Goal: Check status: Check status

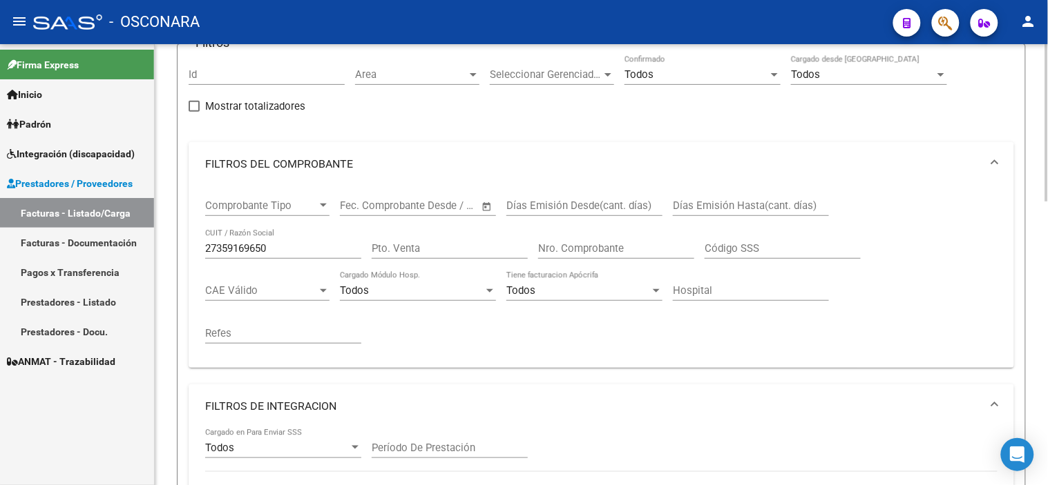
scroll to position [153, 0]
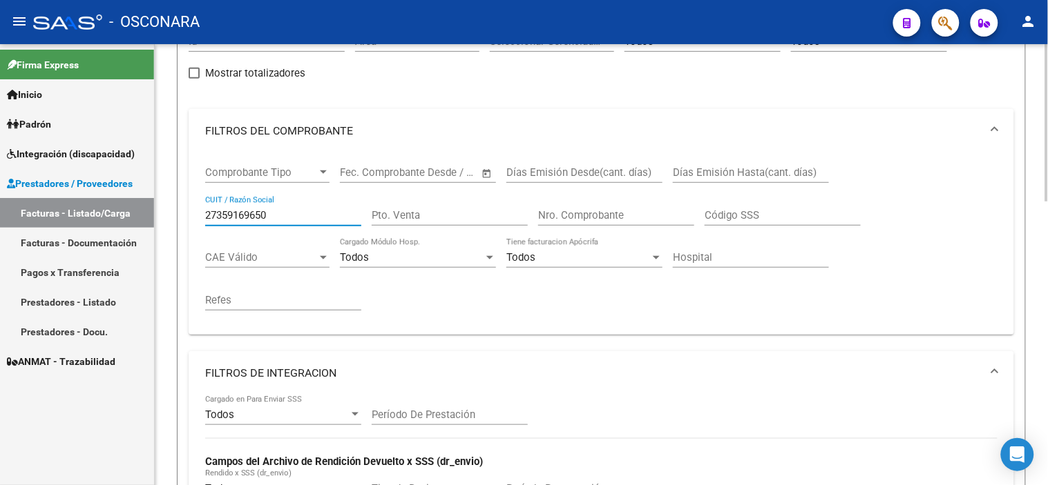
click at [311, 218] on input "27359169650" at bounding box center [283, 215] width 156 height 12
click at [84, 157] on span "Integración (discapacidad)" at bounding box center [71, 153] width 128 height 15
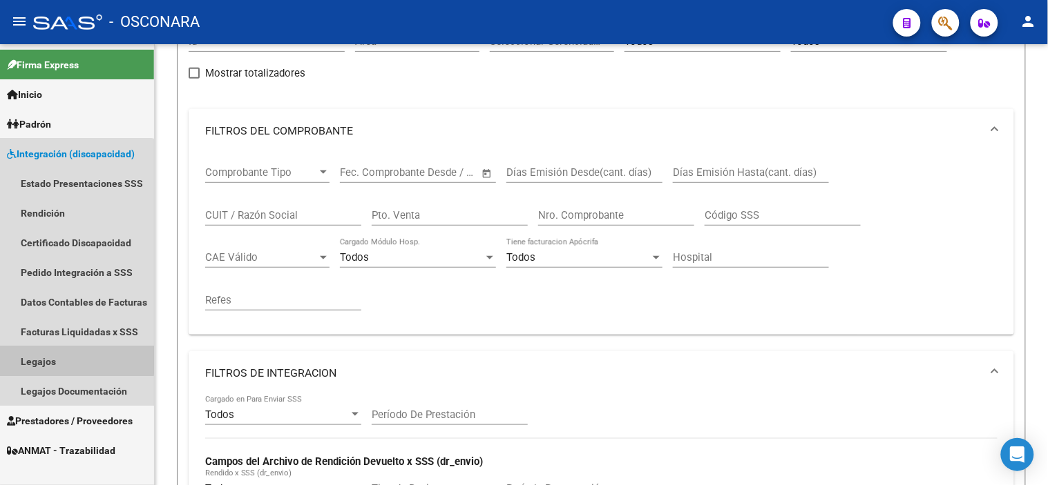
click at [75, 360] on link "Legajos" at bounding box center [77, 362] width 154 height 30
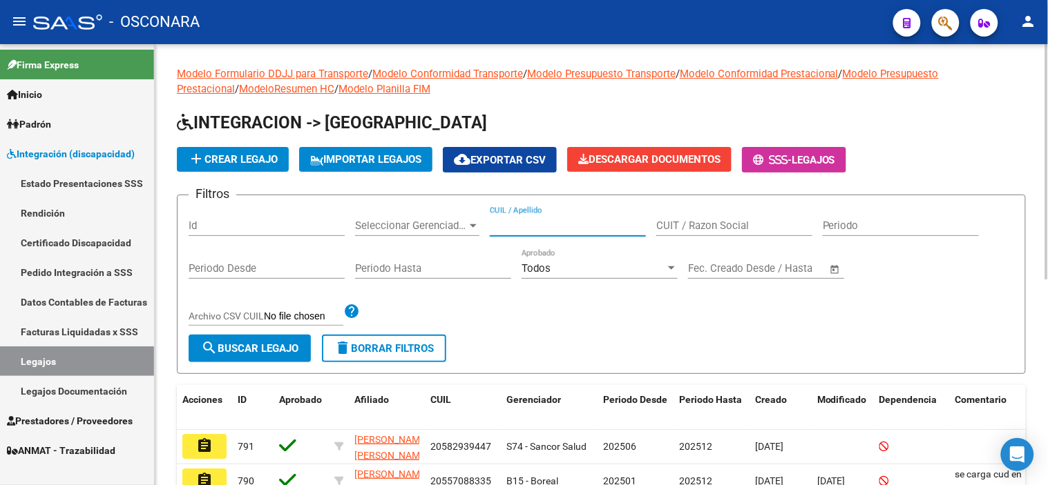
click at [592, 230] on input "CUIL / Apellido" at bounding box center [568, 226] width 156 height 12
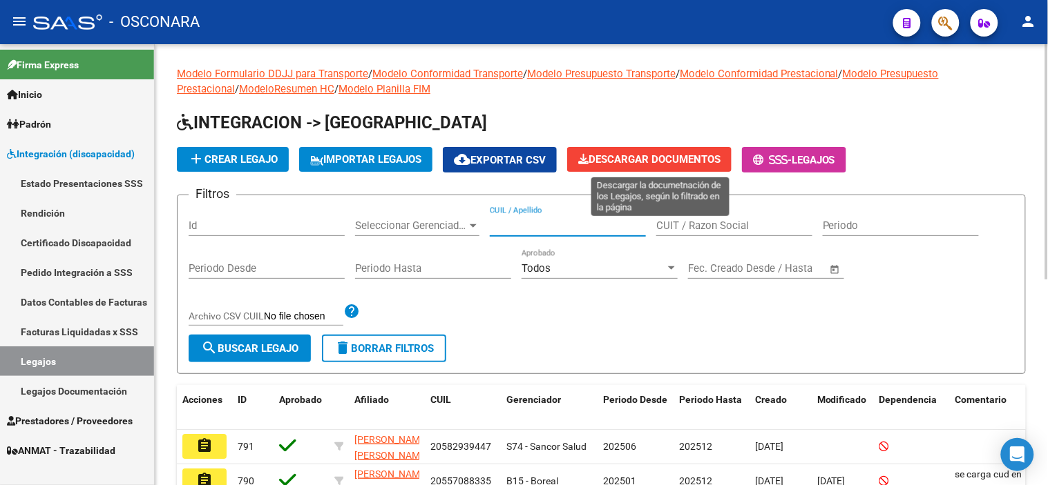
paste input "20525218636"
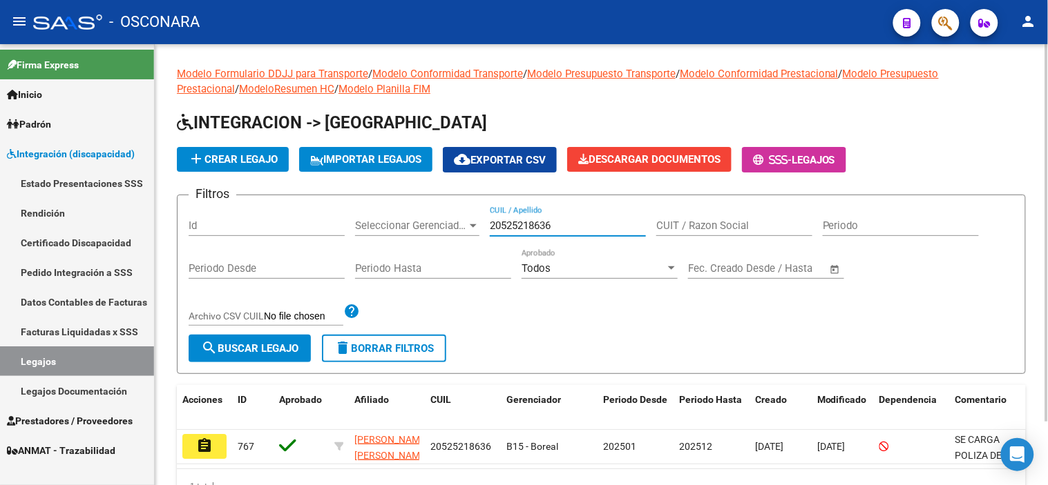
scroll to position [74, 0]
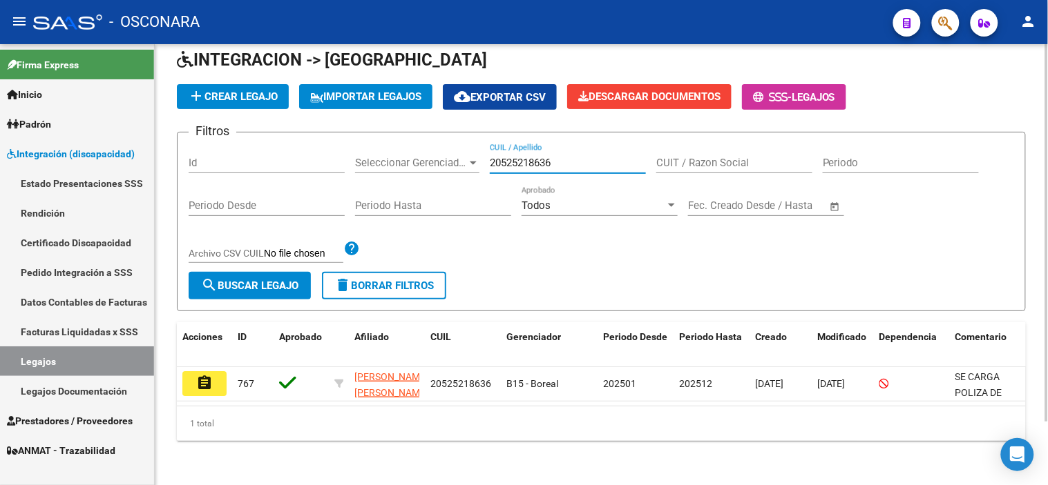
click at [549, 157] on input "20525218636" at bounding box center [568, 163] width 156 height 12
paste input "47215258"
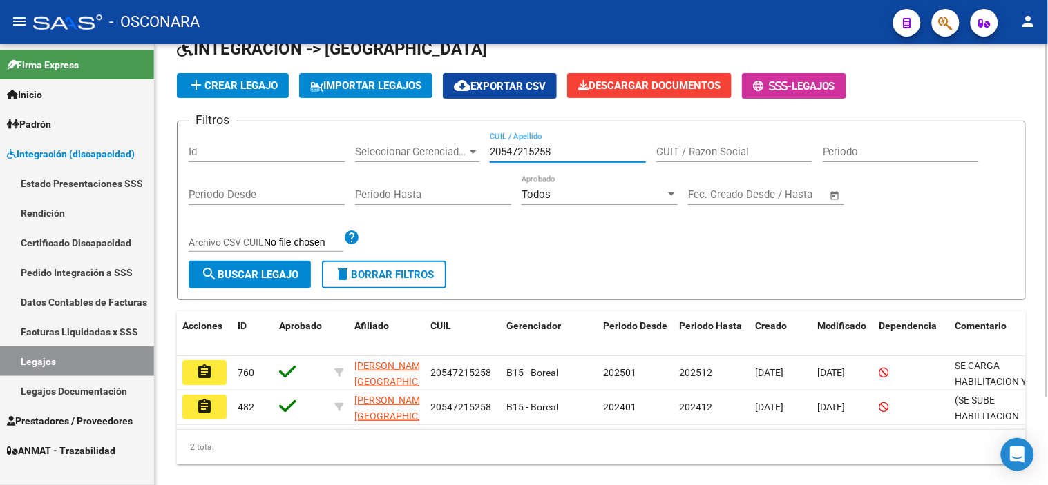
click at [505, 153] on input "20547215258" at bounding box center [568, 152] width 156 height 12
click at [238, 157] on input "Id" at bounding box center [267, 152] width 156 height 12
click at [554, 156] on input "20547215258" at bounding box center [568, 152] width 156 height 12
click at [554, 153] on input "20547215258" at bounding box center [568, 152] width 156 height 12
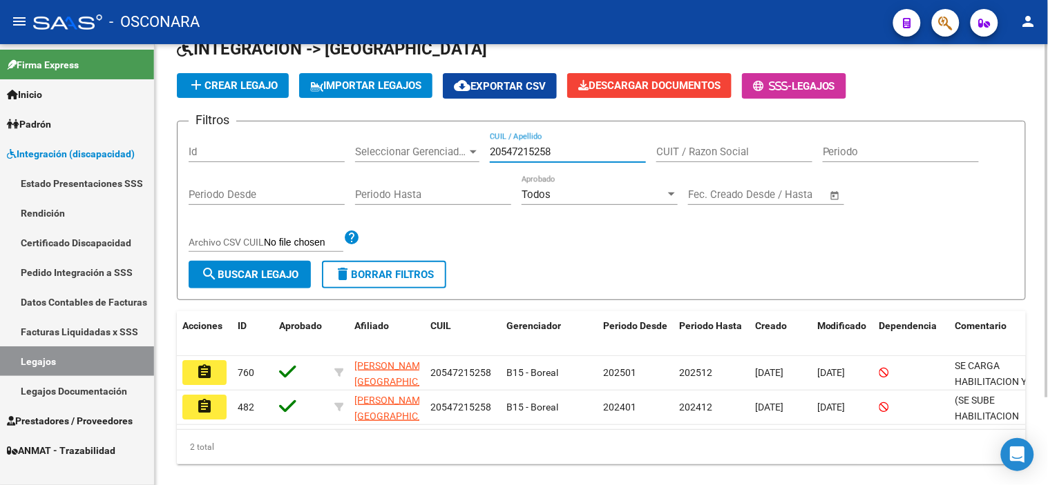
click at [554, 153] on input "20547215258" at bounding box center [568, 152] width 156 height 12
paste input "53650470"
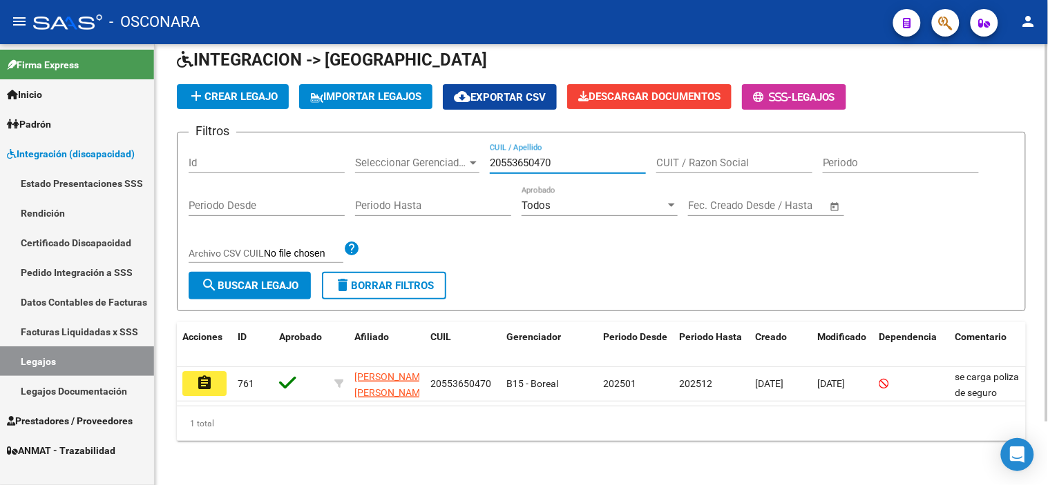
click at [521, 157] on input "20553650470" at bounding box center [568, 163] width 156 height 12
paste input "9712915"
click at [537, 157] on input "20559712915" at bounding box center [568, 163] width 156 height 12
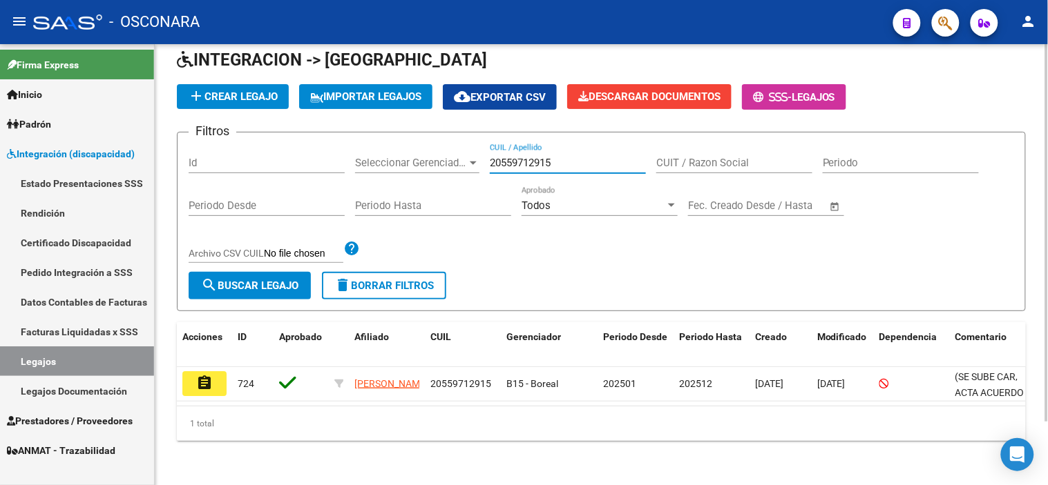
paste input "62159879"
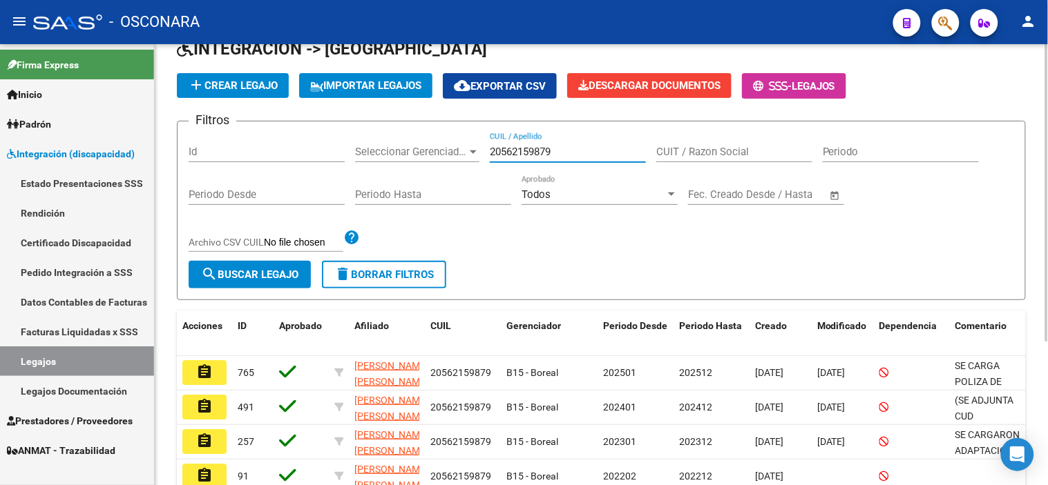
click at [521, 154] on input "20562159879" at bounding box center [568, 152] width 156 height 12
paste input "4275388"
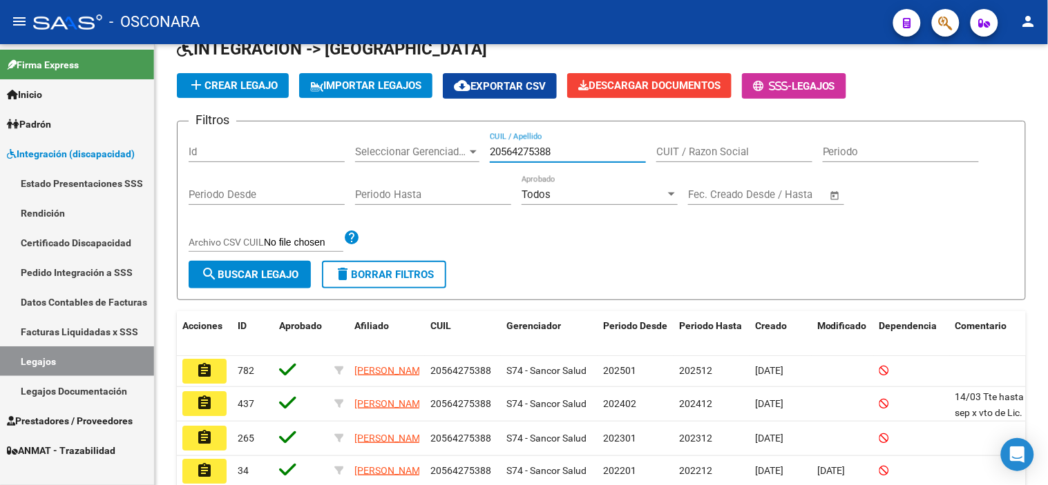
type input "20564275388"
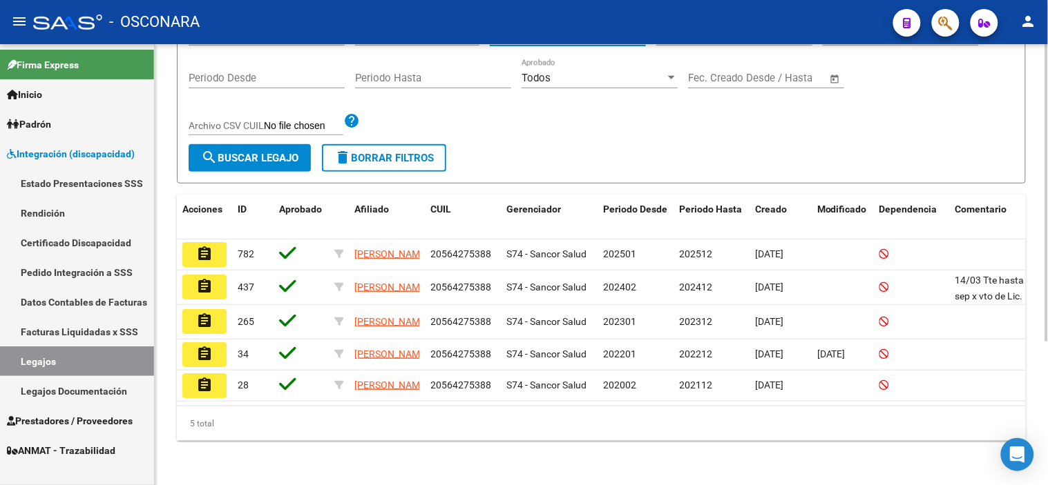
scroll to position [212, 0]
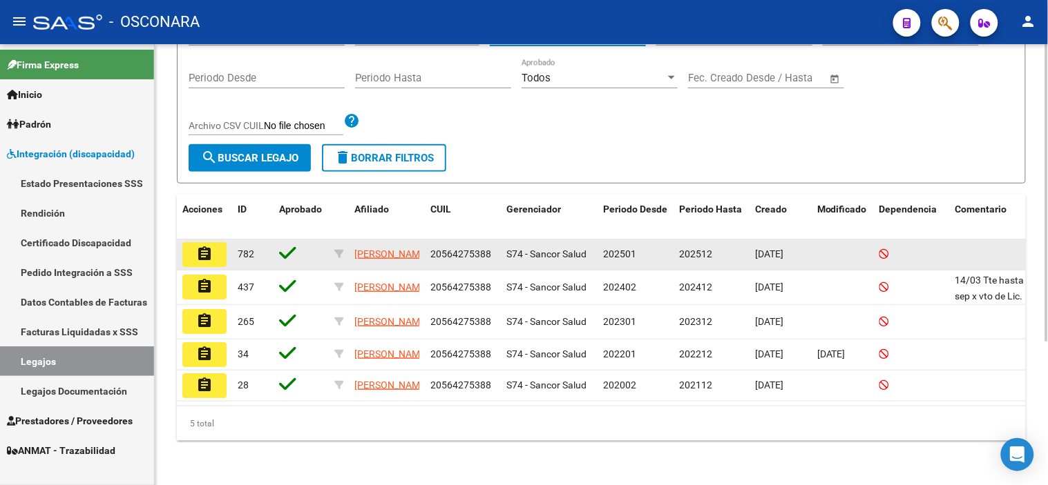
click at [208, 246] on mat-icon "assignment" at bounding box center [204, 254] width 17 height 17
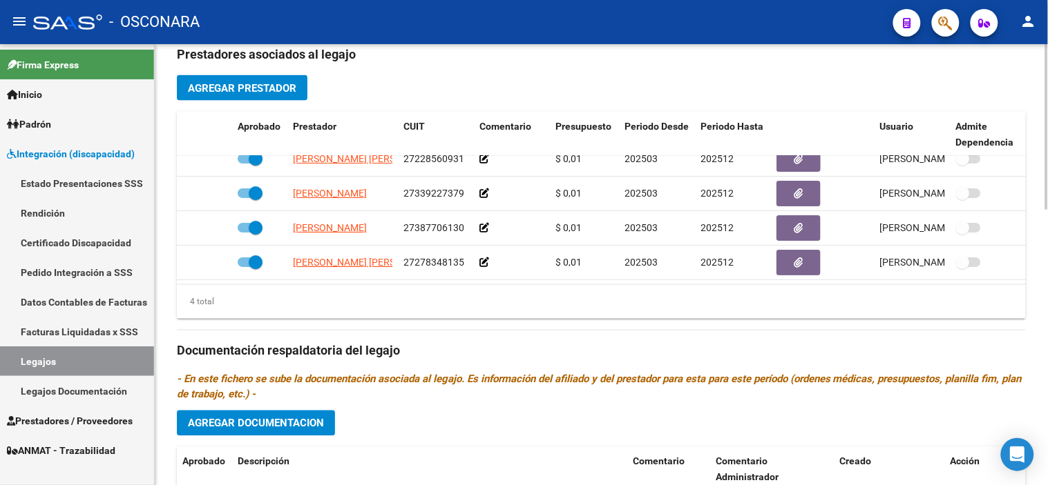
scroll to position [734, 0]
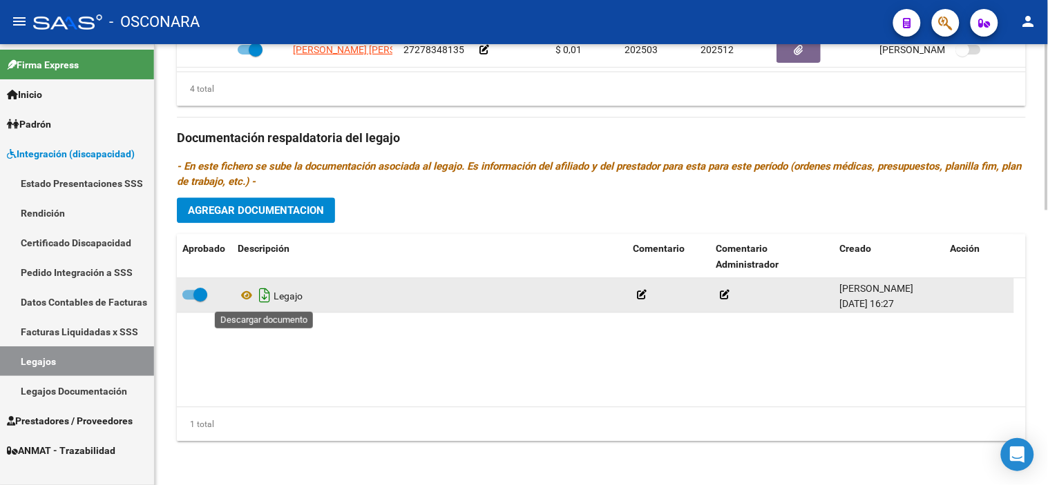
click at [260, 299] on icon "Descargar documento" at bounding box center [264, 295] width 18 height 22
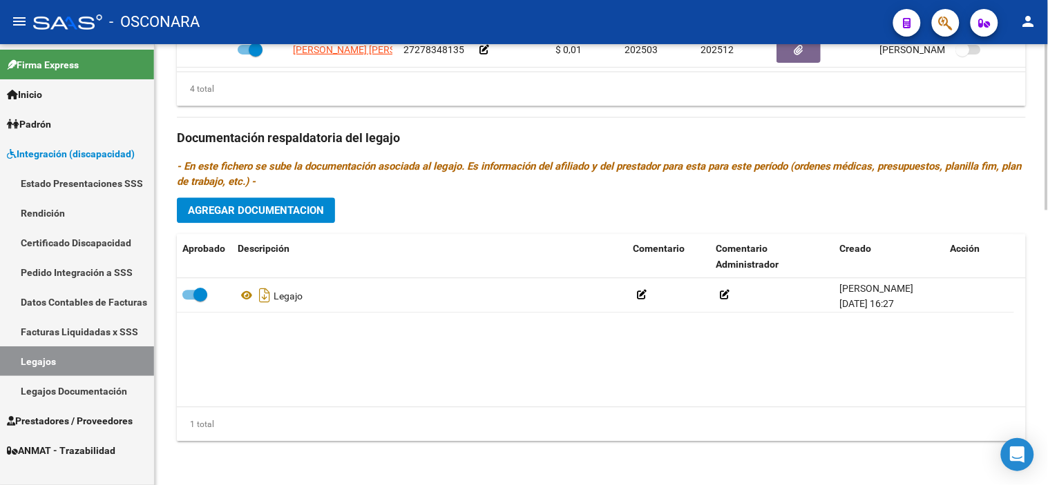
drag, startPoint x: 225, startPoint y: 366, endPoint x: 229, endPoint y: 322, distance: 44.4
click at [225, 366] on datatable-body "Legajo [PERSON_NAME] [DATE] 16:27" at bounding box center [601, 342] width 849 height 128
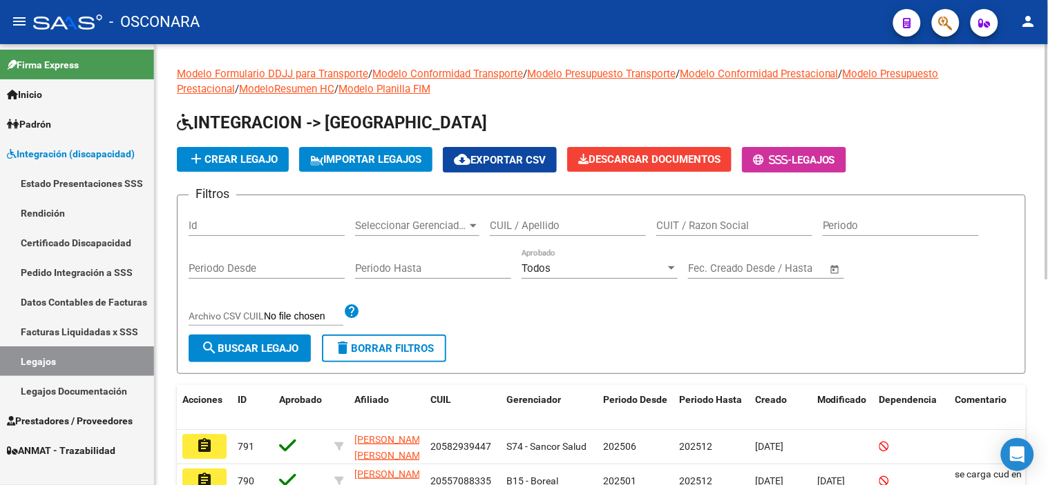
click at [557, 226] on input "CUIL / Apellido" at bounding box center [568, 226] width 156 height 12
paste input "20567989179"
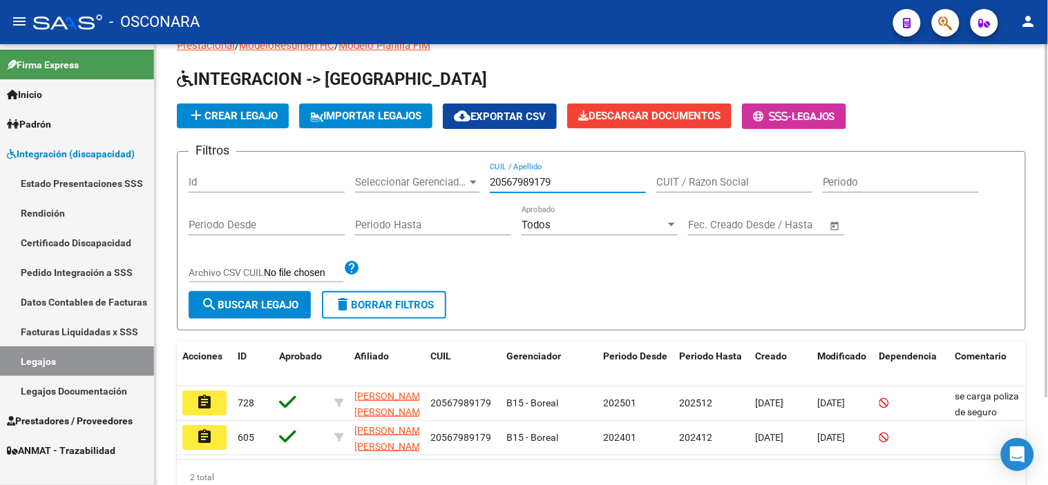
scroll to position [77, 0]
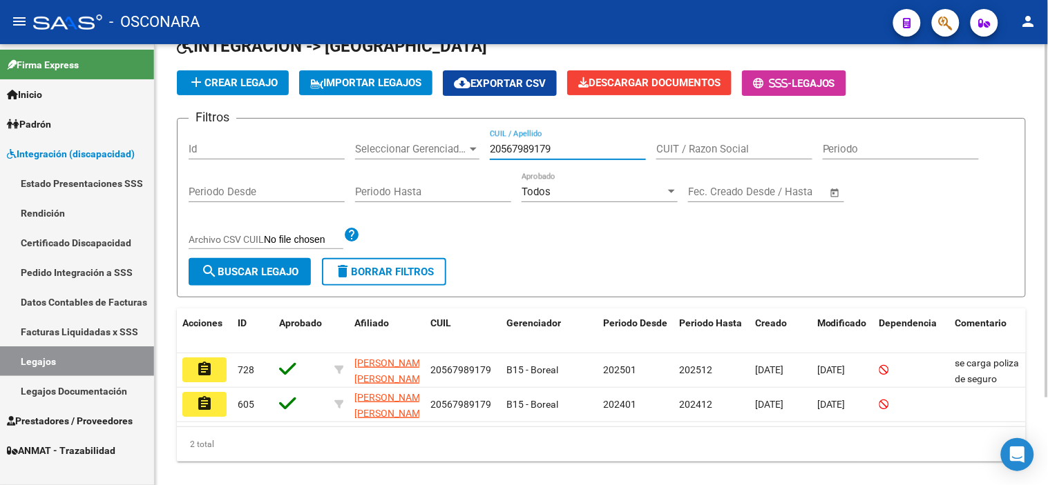
click at [514, 146] on input "20567989179" at bounding box center [568, 149] width 156 height 12
paste input "75825754"
click at [511, 143] on input "20575825754" at bounding box center [568, 149] width 156 height 12
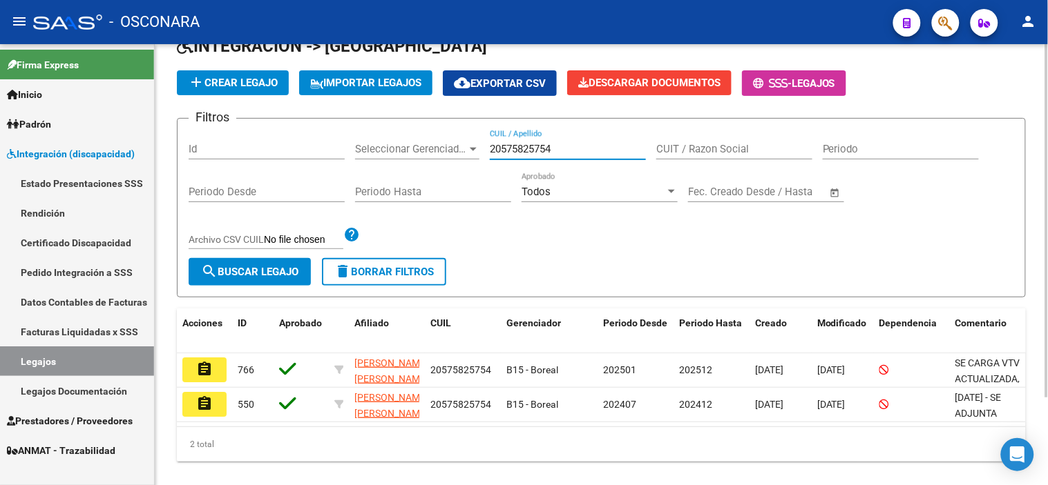
paste input "7393762"
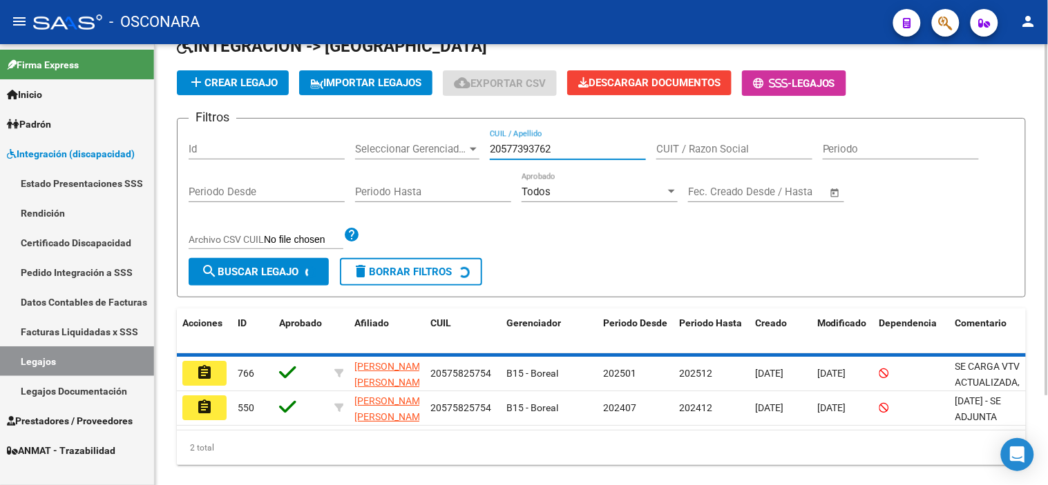
scroll to position [74, 0]
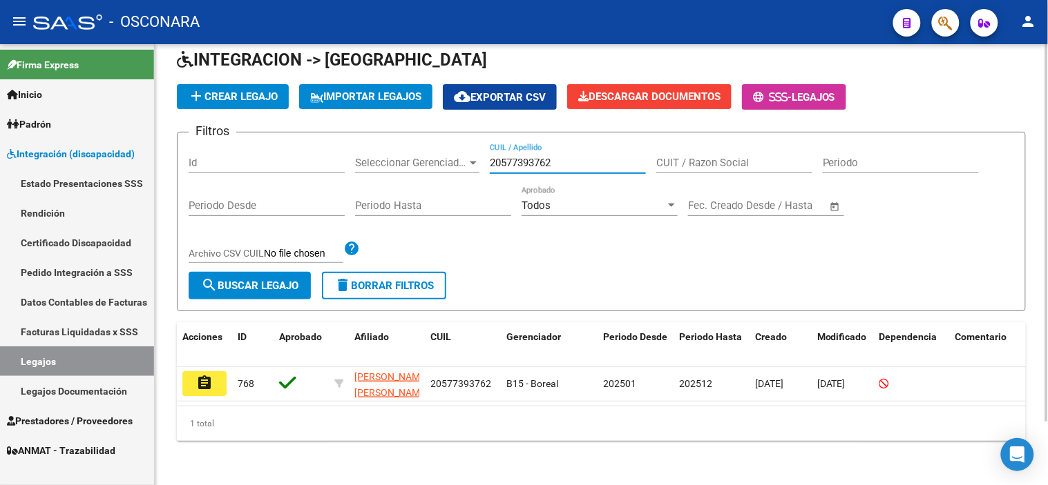
type input "20577393762"
